Goal: Transaction & Acquisition: Purchase product/service

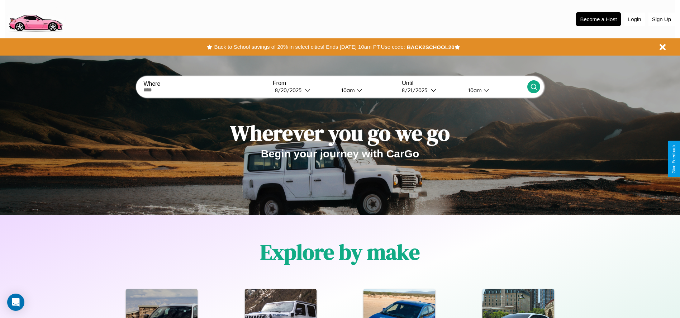
click at [635, 19] on button "Login" at bounding box center [635, 20] width 20 height 14
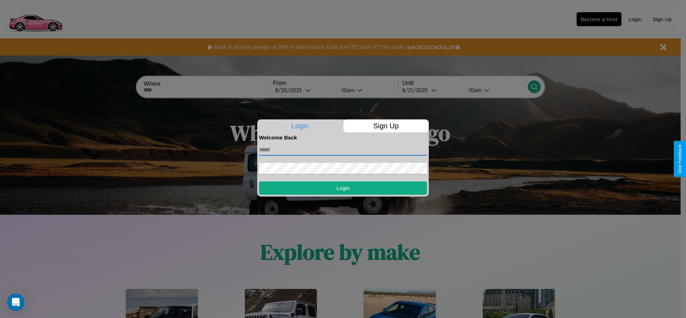
click at [343, 150] on input "text" at bounding box center [343, 149] width 168 height 11
type input "**********"
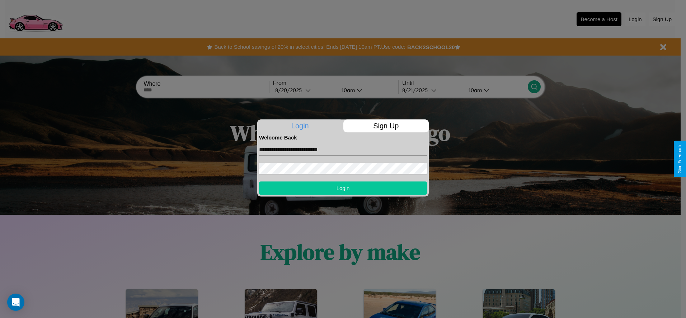
click at [343, 188] on button "Login" at bounding box center [343, 187] width 168 height 13
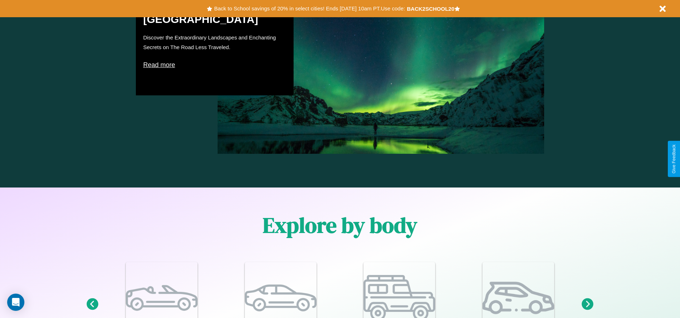
scroll to position [626, 0]
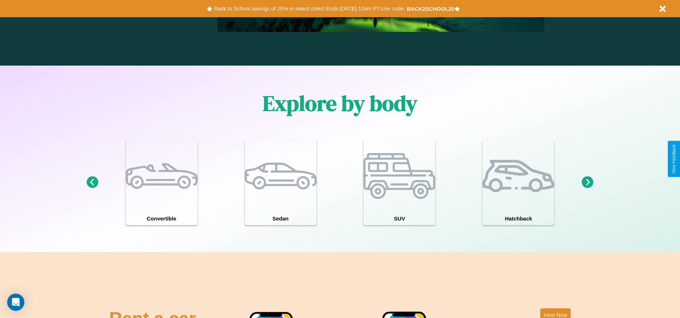
click at [92, 183] on icon at bounding box center [92, 182] width 12 height 12
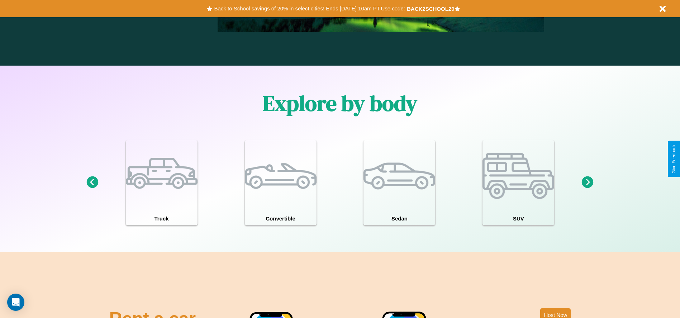
click at [92, 183] on icon at bounding box center [92, 182] width 12 height 12
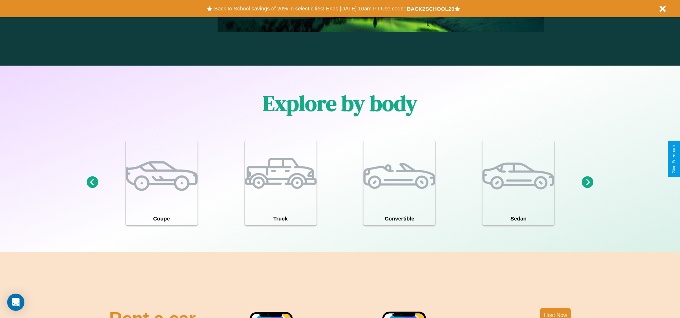
click at [588, 183] on icon at bounding box center [588, 182] width 12 height 12
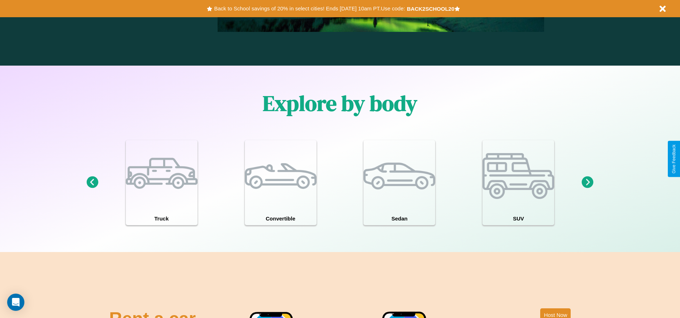
click at [92, 183] on icon at bounding box center [92, 182] width 12 height 12
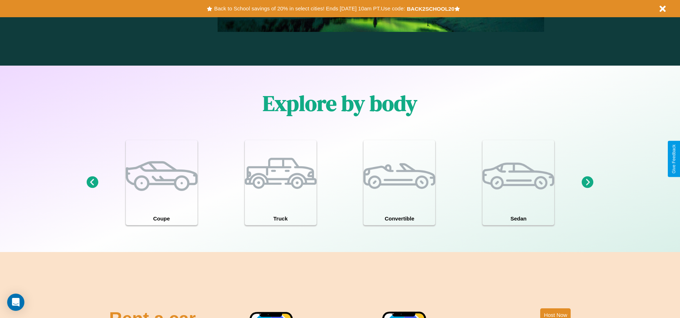
click at [92, 183] on icon at bounding box center [92, 182] width 12 height 12
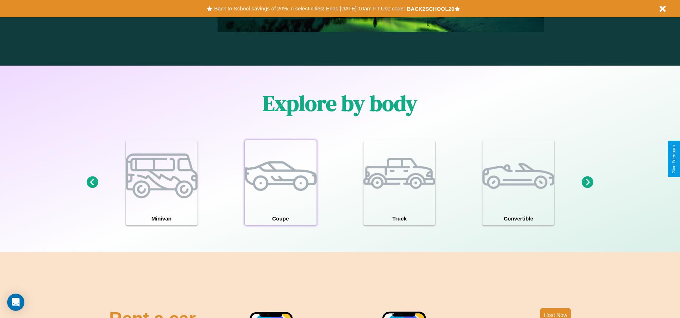
click at [280, 183] on div at bounding box center [281, 176] width 72 height 72
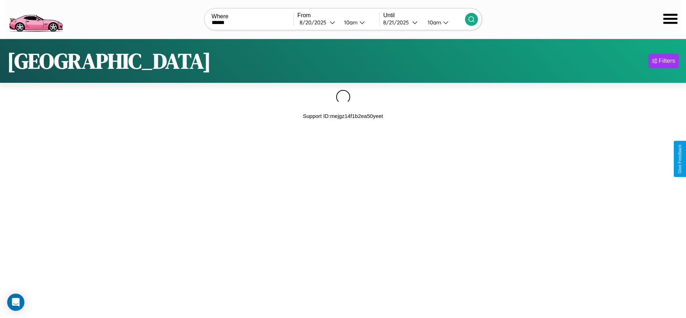
type input "******"
click at [471, 19] on icon at bounding box center [471, 19] width 7 height 7
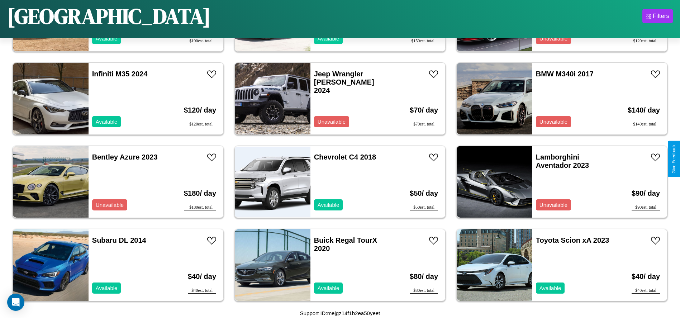
scroll to position [2743, 0]
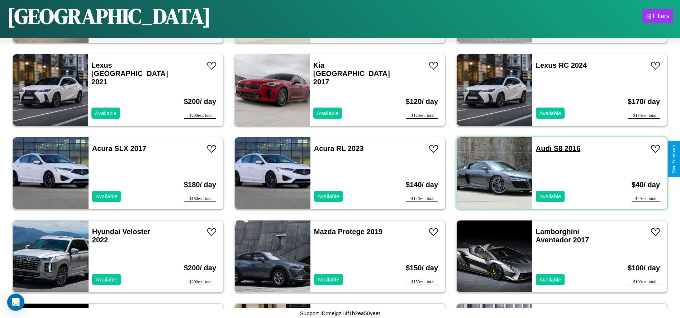
click at [540, 148] on link "Audi S8 2016" at bounding box center [558, 149] width 45 height 8
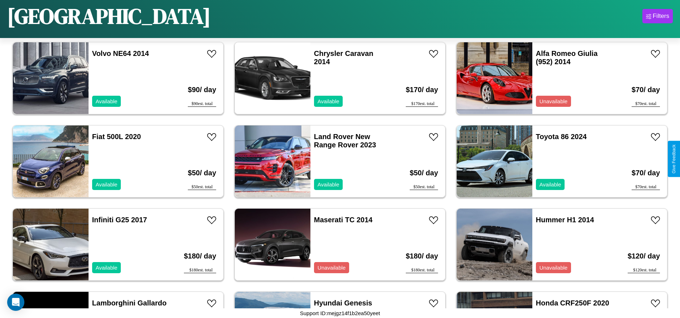
scroll to position [80, 0]
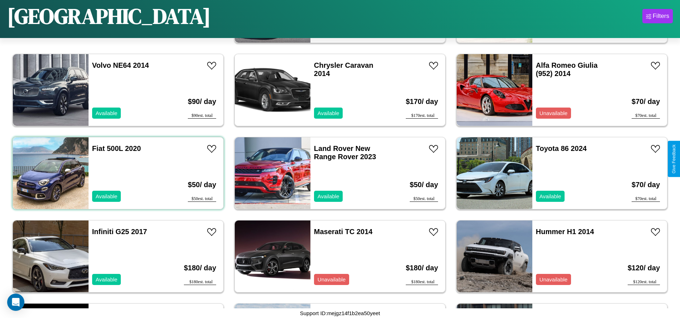
click at [117, 173] on div "Fiat 500L 2020 Available" at bounding box center [130, 173] width 83 height 72
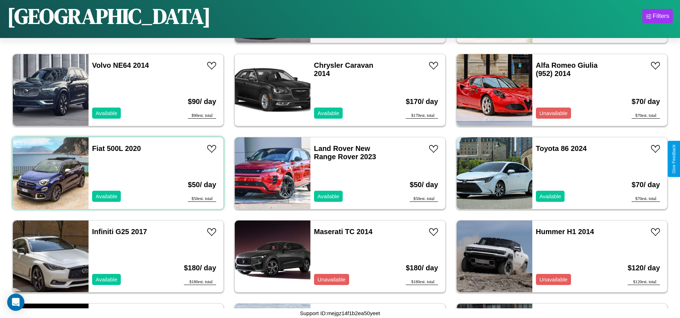
click at [117, 173] on div "Fiat 500L 2020 Available" at bounding box center [130, 173] width 83 height 72
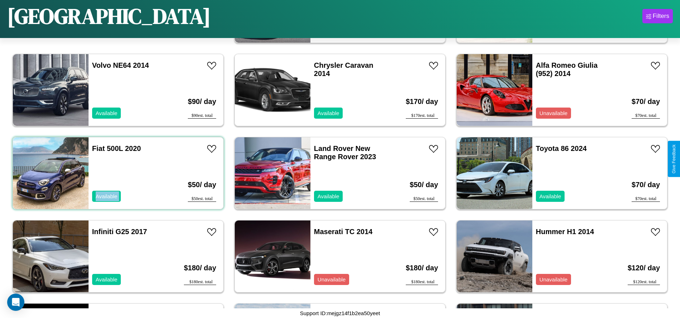
click at [117, 173] on div "Fiat 500L 2020 Available" at bounding box center [130, 173] width 83 height 72
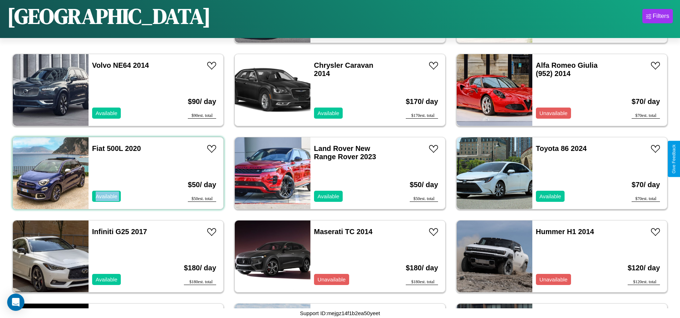
click at [117, 173] on div "Fiat 500L 2020 Available" at bounding box center [130, 173] width 83 height 72
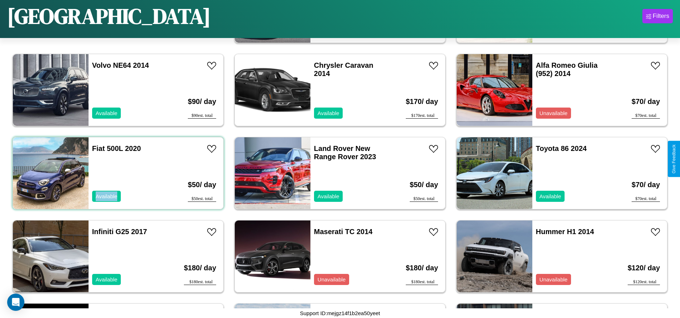
click at [117, 173] on div "Fiat 500L 2020 Available" at bounding box center [130, 173] width 83 height 72
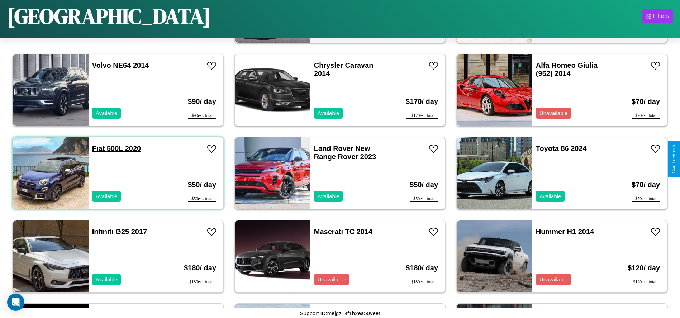
click at [98, 148] on link "Fiat 500L 2020" at bounding box center [116, 149] width 49 height 8
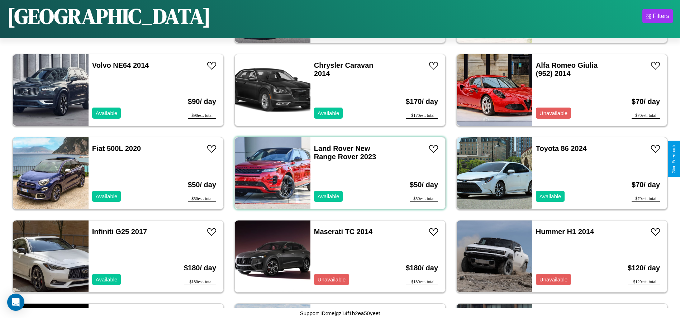
scroll to position [662, 0]
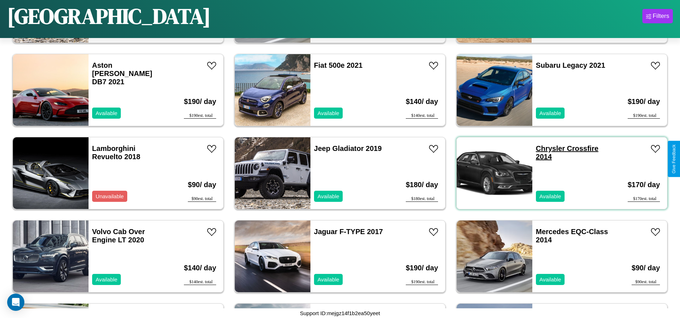
click at [546, 148] on link "Chrysler Crossfire 2014" at bounding box center [567, 153] width 63 height 16
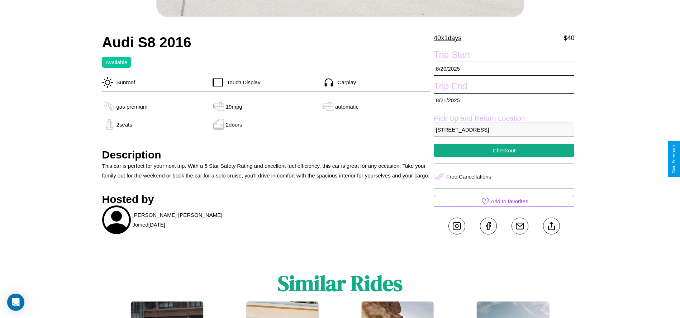
scroll to position [268, 0]
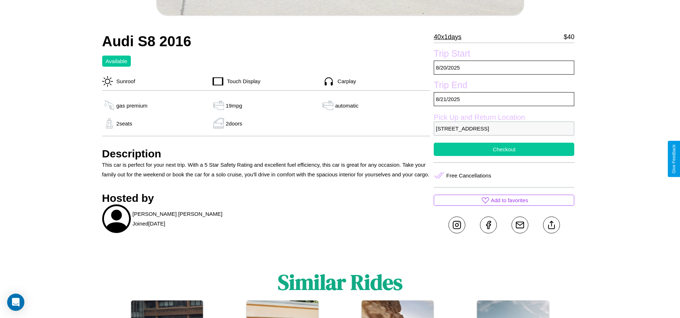
click at [504, 156] on button "Checkout" at bounding box center [504, 149] width 141 height 13
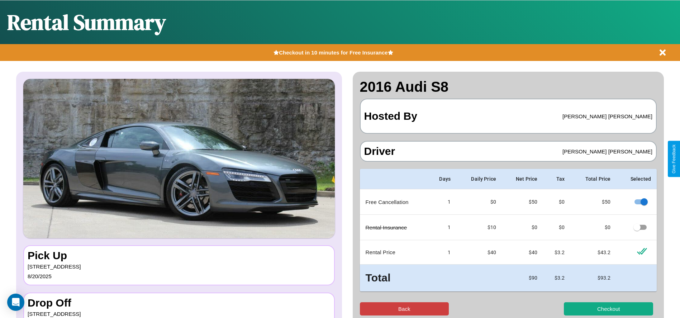
click at [404, 309] on button "Back" at bounding box center [404, 308] width 89 height 13
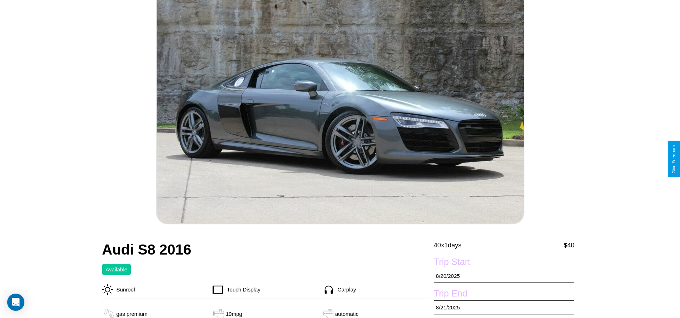
scroll to position [152, 0]
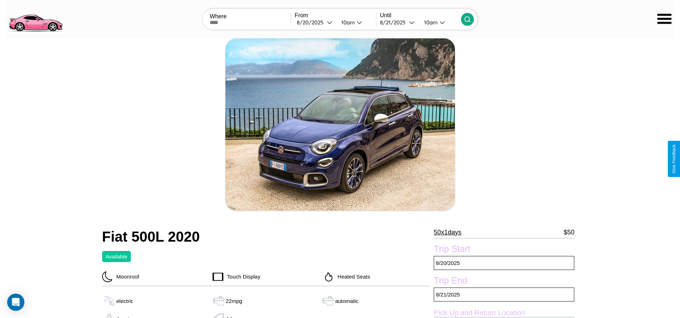
scroll to position [170, 0]
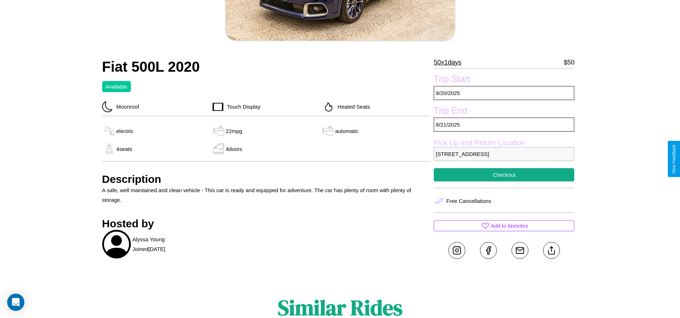
click at [504, 159] on p "5953 Park Avenue Sydney New South Wales 78796 Australia" at bounding box center [504, 154] width 141 height 14
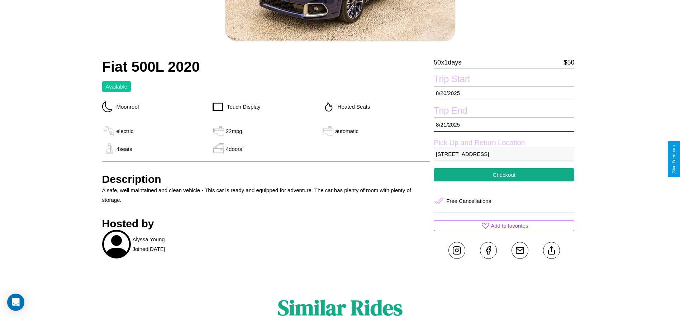
click at [504, 159] on p "5953 Park Avenue Sydney New South Wales 78796 Australia" at bounding box center [504, 154] width 141 height 14
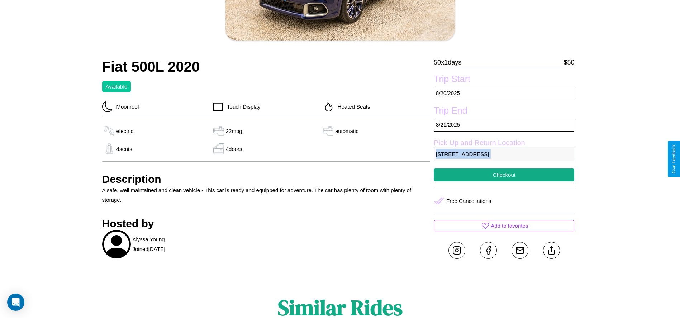
click at [504, 159] on p "5953 Park Avenue Sydney New South Wales 78796 Australia" at bounding box center [504, 154] width 141 height 14
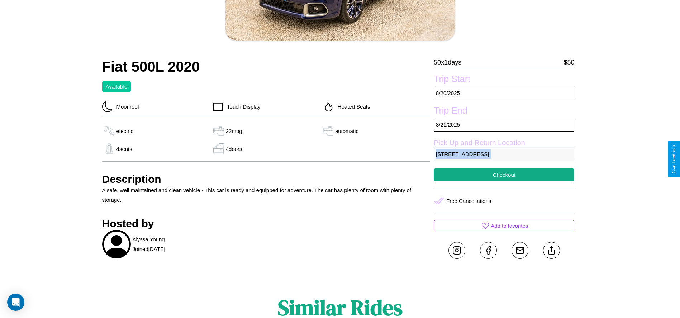
click at [504, 159] on p "5953 Park Avenue Sydney New South Wales 78796 Australia" at bounding box center [504, 154] width 141 height 14
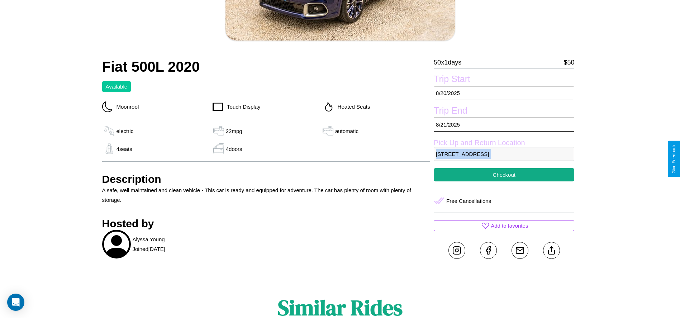
click at [504, 159] on p "5953 Park Avenue Sydney New South Wales 78796 Australia" at bounding box center [504, 154] width 141 height 14
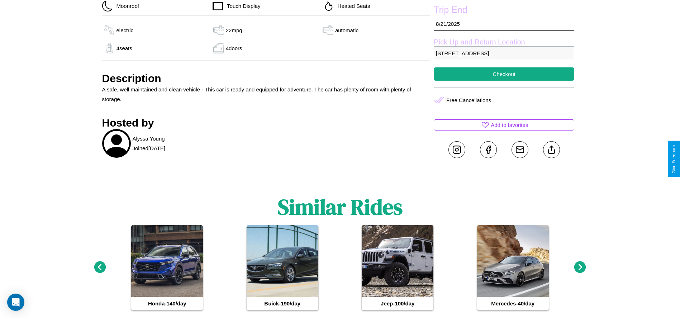
scroll to position [271, 0]
click at [552, 151] on line at bounding box center [552, 148] width 0 height 5
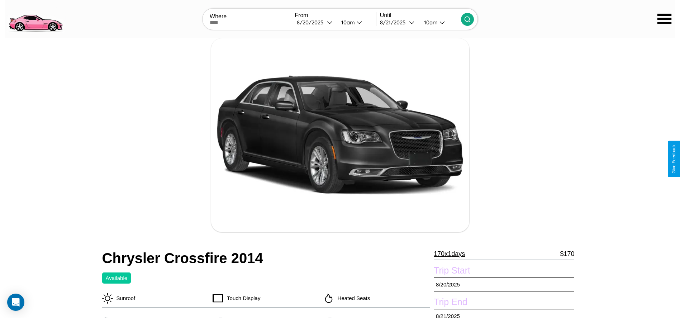
scroll to position [95, 0]
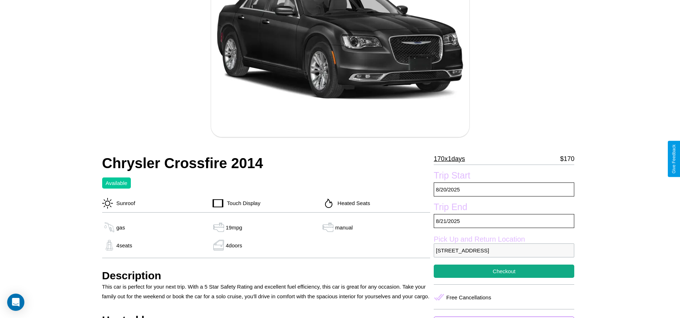
click at [452, 159] on p "170 x 1 days" at bounding box center [449, 158] width 31 height 11
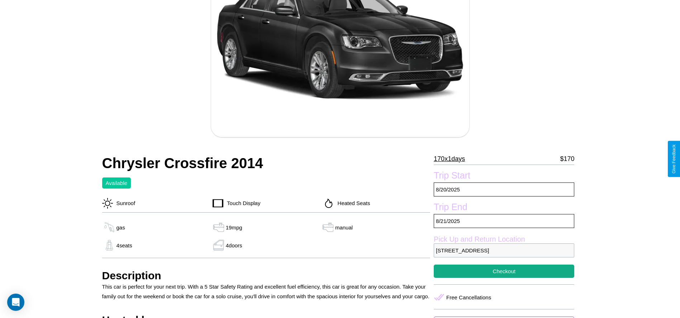
click at [452, 159] on p "170 x 1 days" at bounding box center [449, 158] width 31 height 11
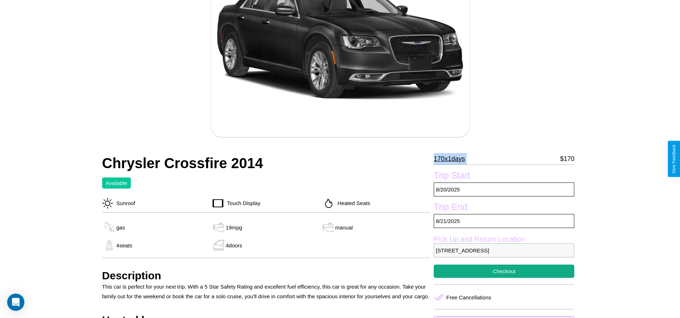
click at [452, 159] on p "170 x 1 days" at bounding box center [449, 158] width 31 height 11
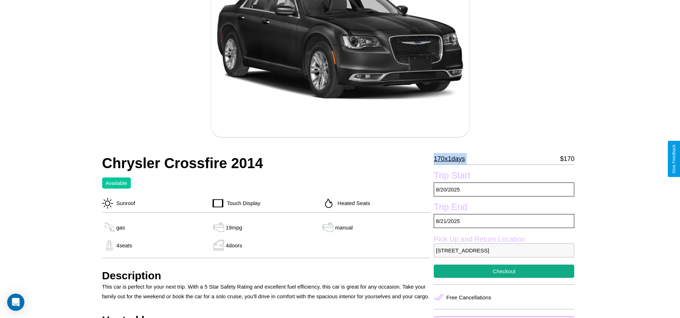
click at [452, 159] on p "170 x 1 days" at bounding box center [449, 158] width 31 height 11
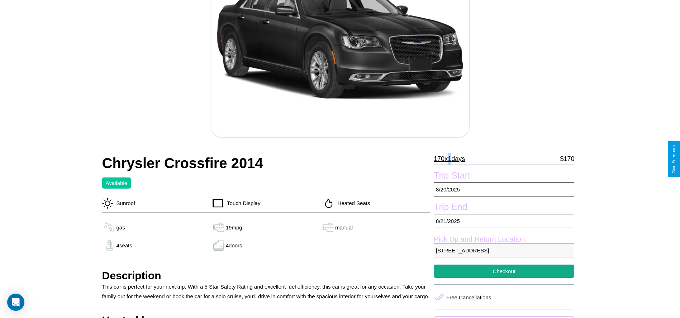
click at [452, 159] on p "170 x 1 days" at bounding box center [449, 158] width 31 height 11
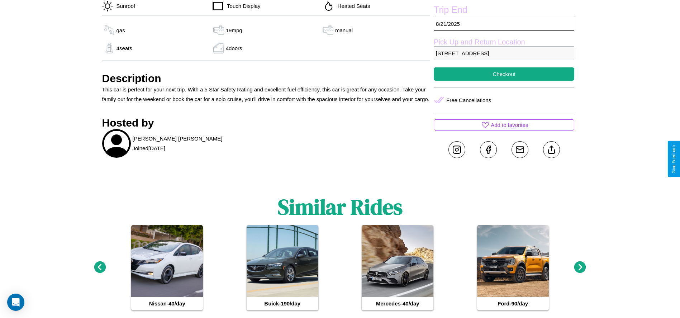
scroll to position [293, 0]
click at [552, 151] on line at bounding box center [552, 148] width 0 height 5
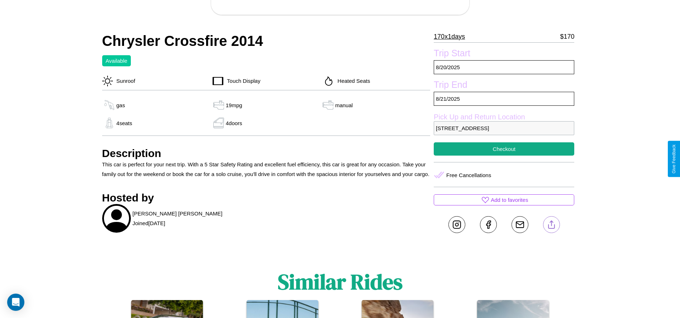
scroll to position [217, 0]
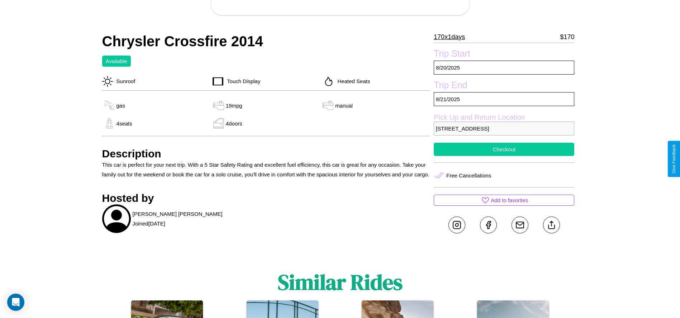
click at [504, 156] on button "Checkout" at bounding box center [504, 149] width 141 height 13
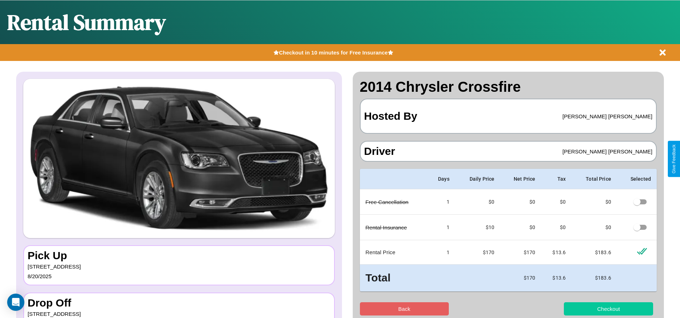
click at [609, 309] on button "Checkout" at bounding box center [608, 308] width 89 height 13
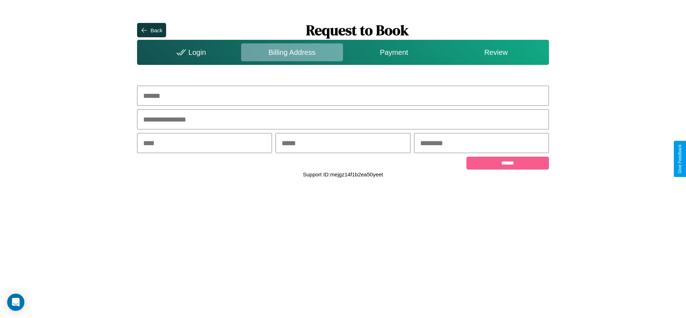
click at [343, 96] on input "text" at bounding box center [342, 96] width 411 height 20
type input "**********"
click at [204, 144] on input "text" at bounding box center [204, 143] width 135 height 20
type input "********"
click at [343, 144] on input "text" at bounding box center [342, 143] width 135 height 20
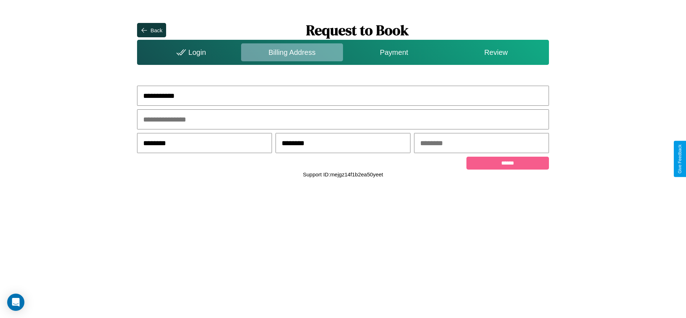
type input "********"
click at [481, 144] on input "text" at bounding box center [481, 143] width 135 height 20
type input "*****"
click at [507, 164] on input "******" at bounding box center [507, 163] width 82 height 13
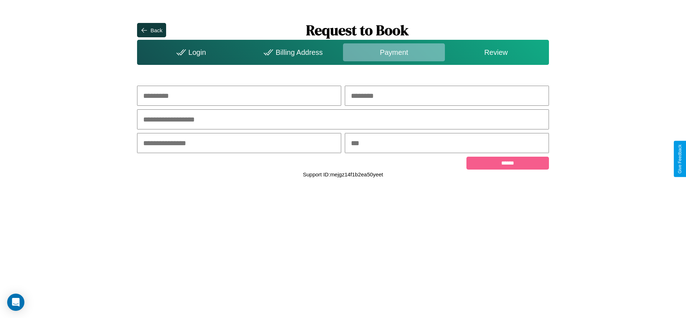
click at [239, 96] on input "text" at bounding box center [239, 96] width 204 height 20
type input "*********"
click at [447, 96] on input "text" at bounding box center [447, 96] width 204 height 20
type input "******"
click at [343, 120] on input "text" at bounding box center [342, 119] width 411 height 20
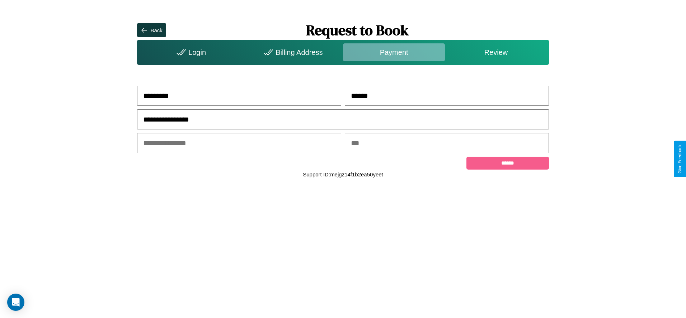
type input "**********"
click at [239, 144] on input "text" at bounding box center [239, 143] width 204 height 20
type input "*****"
click at [447, 144] on input "text" at bounding box center [447, 143] width 204 height 20
type input "***"
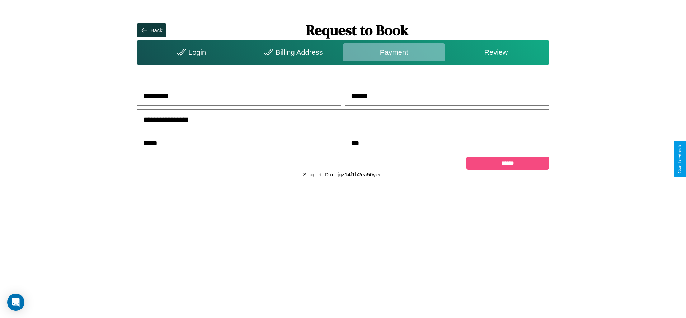
click at [507, 164] on input "******" at bounding box center [507, 163] width 82 height 13
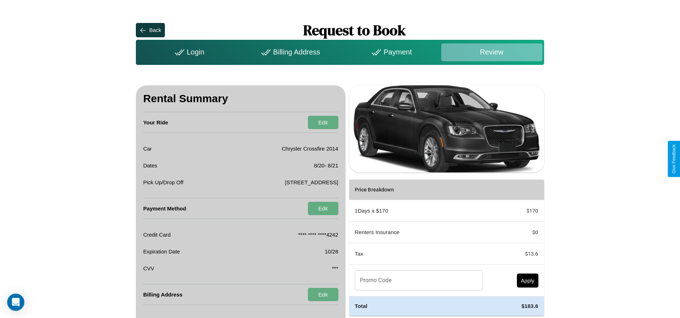
scroll to position [28, 0]
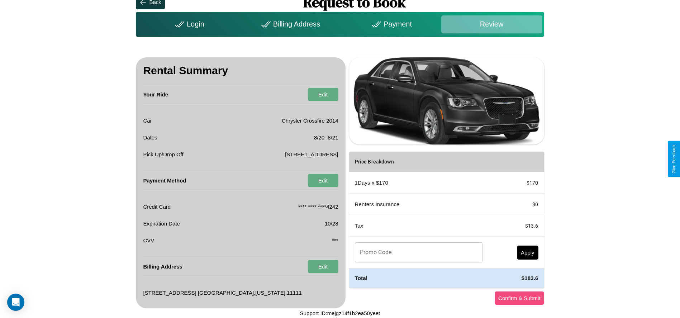
click at [519, 298] on button "Confirm & Submit" at bounding box center [519, 298] width 49 height 13
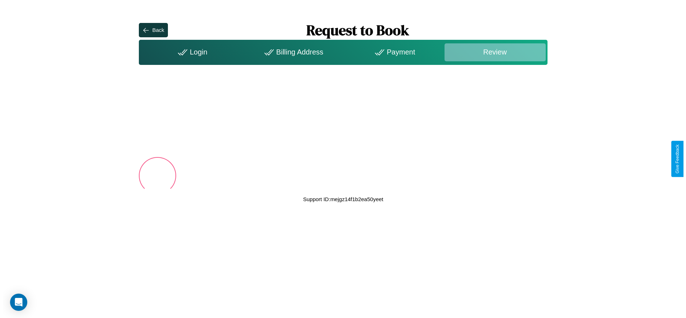
scroll to position [0, 0]
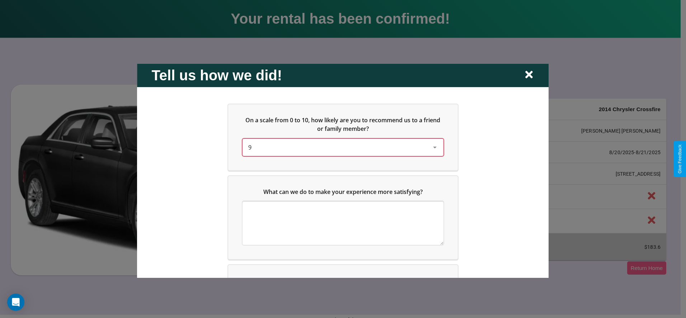
click at [341, 147] on div "9" at bounding box center [337, 147] width 178 height 9
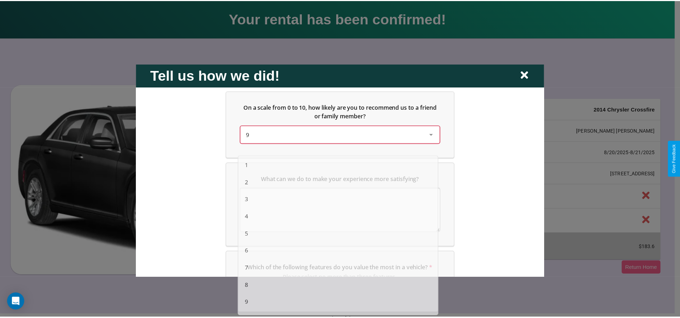
scroll to position [25, 0]
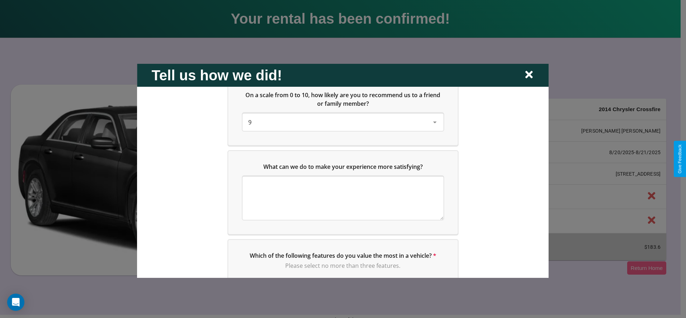
click at [646, 268] on div at bounding box center [343, 159] width 686 height 318
